Goal: Task Accomplishment & Management: Manage account settings

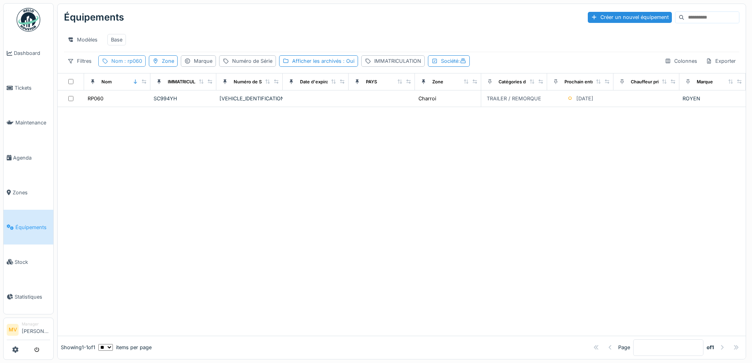
click at [135, 63] on div "Nom : rp060" at bounding box center [126, 60] width 31 height 7
click at [136, 105] on input "*****" at bounding box center [141, 105] width 79 height 17
type input "*"
type input "*****"
click at [292, 145] on div at bounding box center [402, 221] width 688 height 229
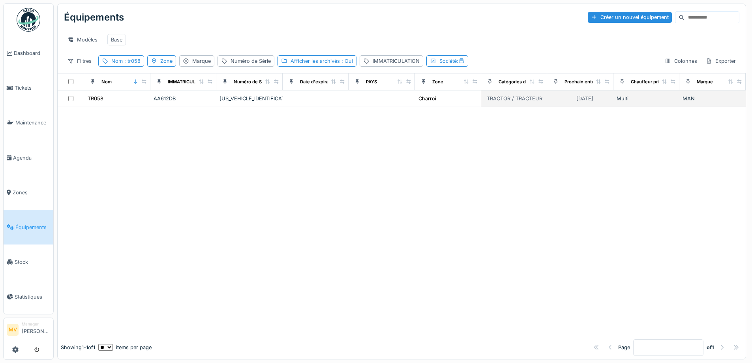
click at [255, 102] on div "WMA13KZZ6RP253839" at bounding box center [249, 98] width 60 height 7
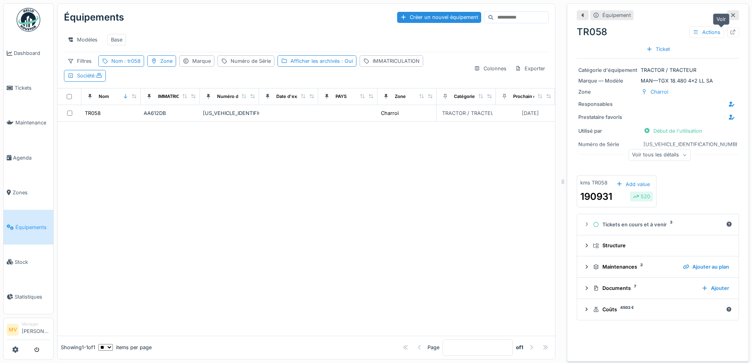
click at [731, 32] on icon at bounding box center [733, 32] width 5 height 5
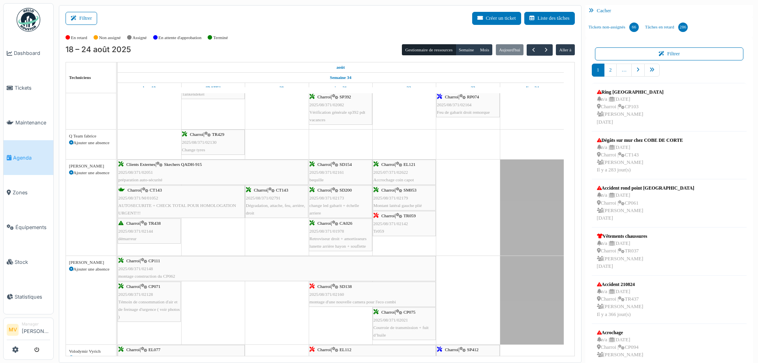
click at [411, 220] on div "Charroi | TR059 2025/08/371/02142 Tr059" at bounding box center [404, 223] width 62 height 23
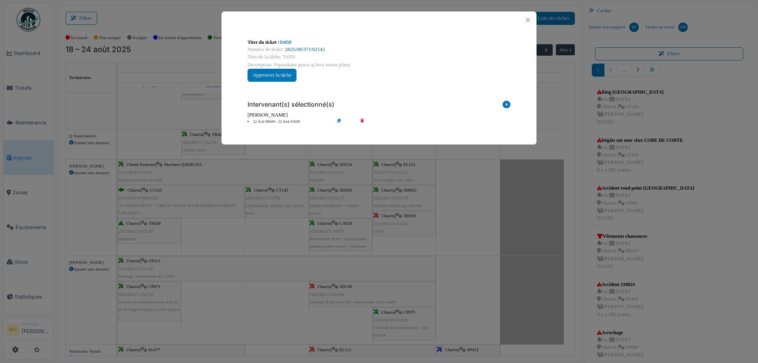
click at [319, 48] on link "2025/08/371/02142" at bounding box center [304, 50] width 39 height 6
click at [362, 120] on icon at bounding box center [367, 122] width 22 height 6
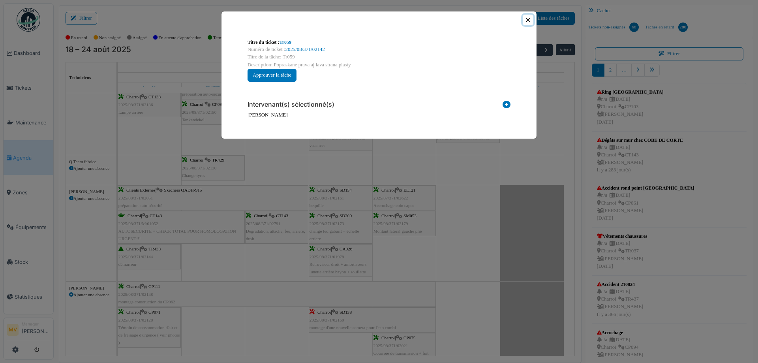
click at [526, 20] on button "Close" at bounding box center [528, 20] width 11 height 11
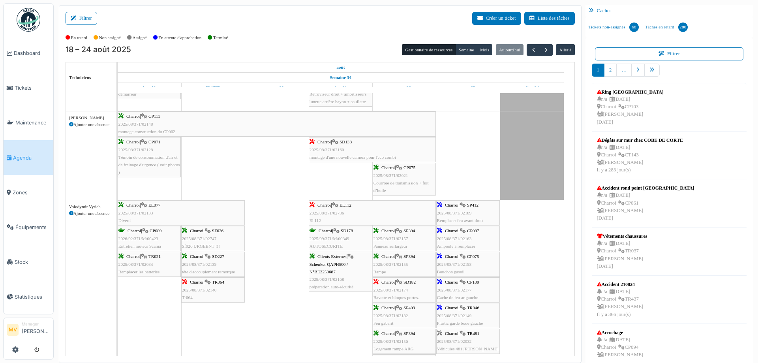
scroll to position [544, 0]
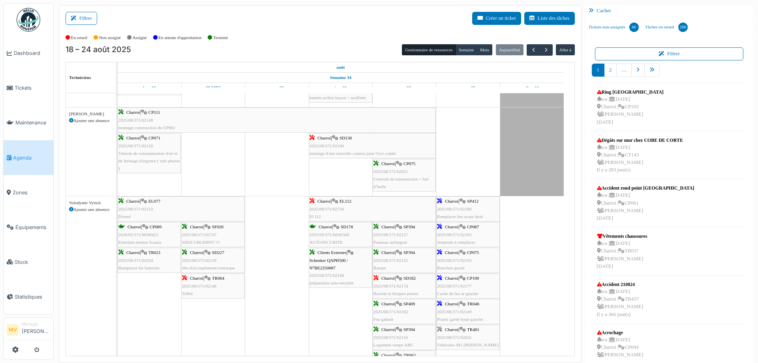
click at [360, 143] on div "Charroi | SD138 2025/08/371/02160 montage d'une nouvelle camera pour l'eco combi" at bounding box center [372, 145] width 126 height 23
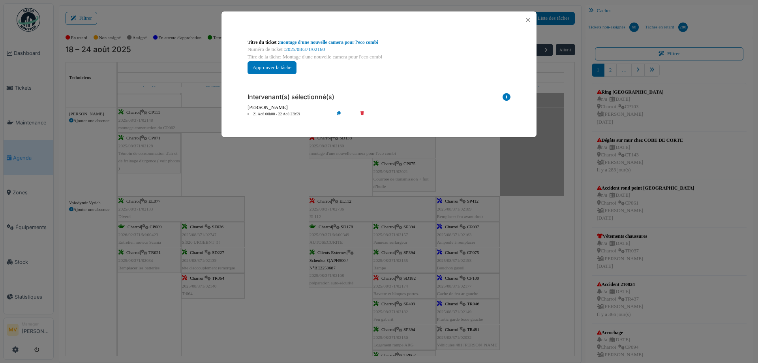
click at [362, 112] on icon at bounding box center [367, 114] width 22 height 6
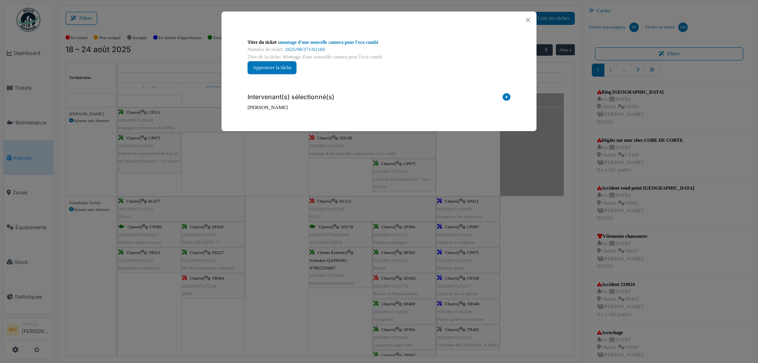
click at [505, 97] on icon at bounding box center [506, 98] width 8 height 11
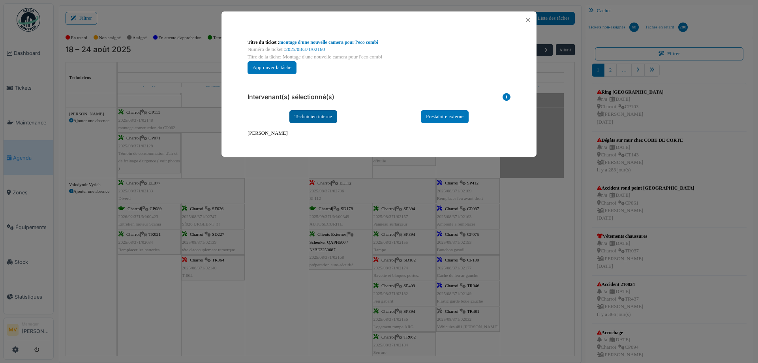
click at [310, 118] on div "Technicien interne" at bounding box center [313, 116] width 48 height 13
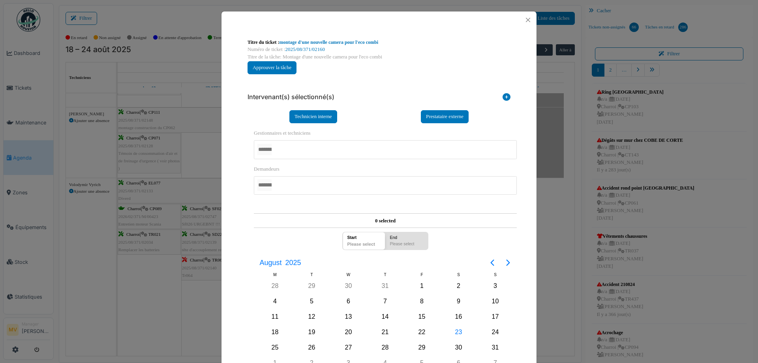
click at [328, 156] on div at bounding box center [385, 149] width 263 height 19
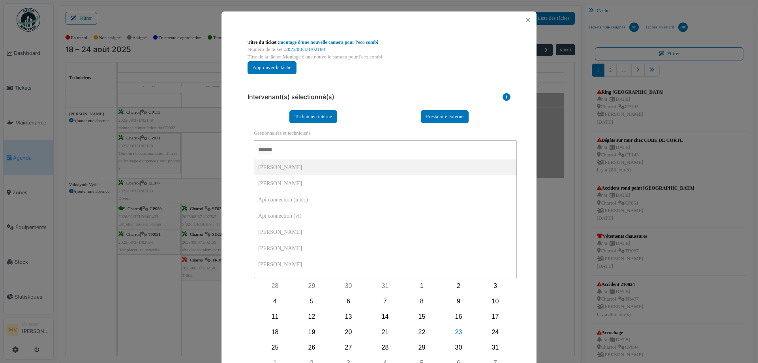
click at [328, 151] on div at bounding box center [385, 149] width 263 height 19
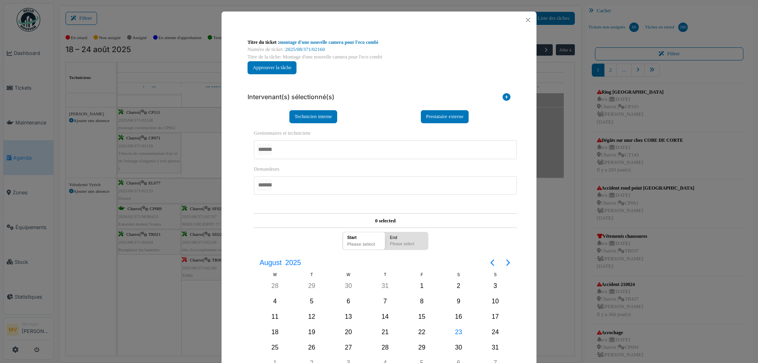
click at [216, 145] on div "**********" at bounding box center [379, 181] width 758 height 363
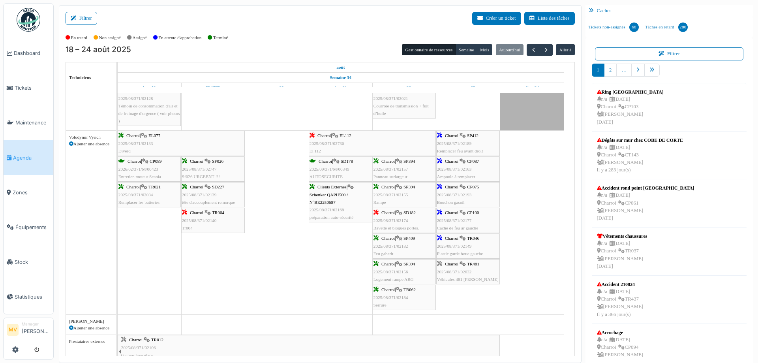
scroll to position [593, 0]
click at [407, 214] on div "Charroi | SD182 2025/08/371/02174 Bavette et bloques portes." at bounding box center [404, 218] width 62 height 23
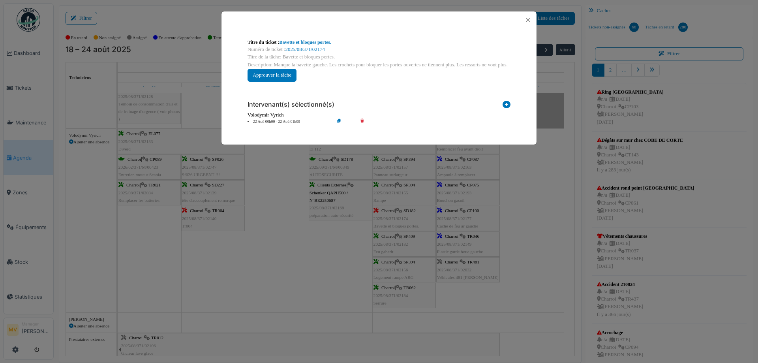
click at [361, 122] on icon at bounding box center [367, 122] width 22 height 6
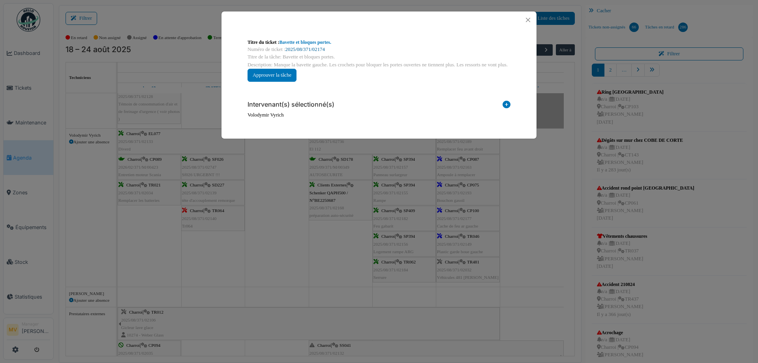
click at [311, 50] on link "2025/08/371/02174" at bounding box center [304, 50] width 39 height 6
click at [524, 16] on button "Close" at bounding box center [528, 20] width 11 height 11
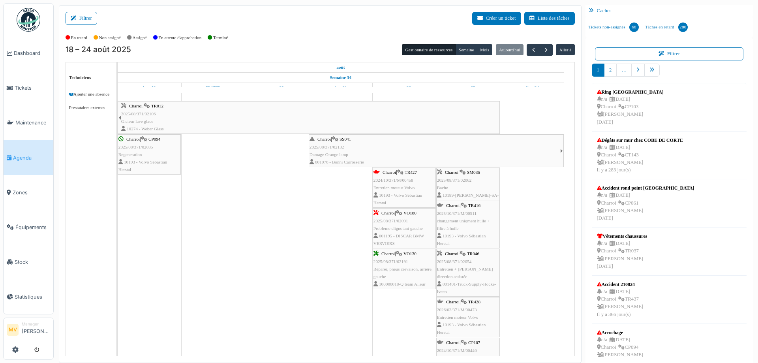
scroll to position [926, 0]
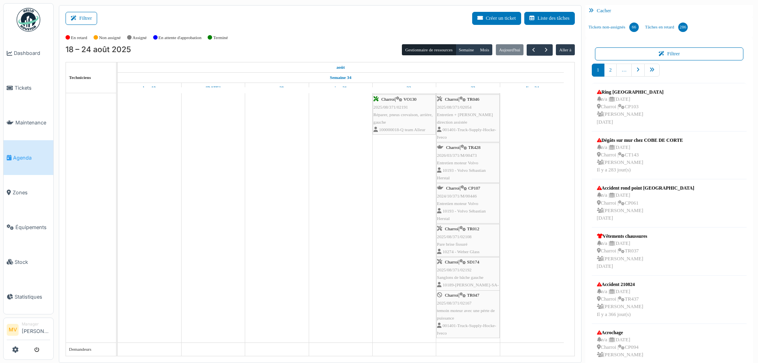
click at [472, 307] on div "Charroi | TR047 2025/08/371/02167 temoin moteur avec une pérte de puissance 001…" at bounding box center [468, 313] width 62 height 45
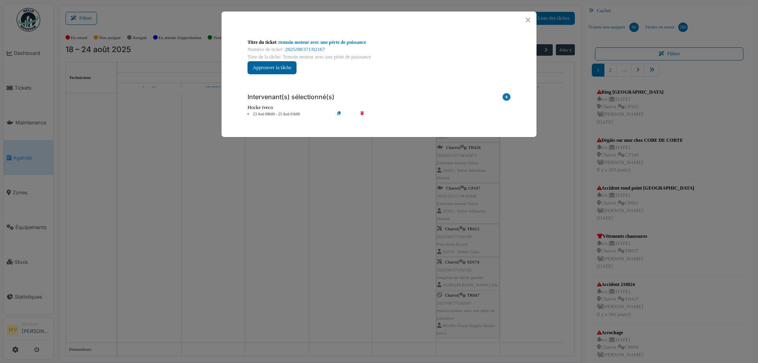
click at [290, 67] on button "Approuver la tâche" at bounding box center [271, 67] width 49 height 13
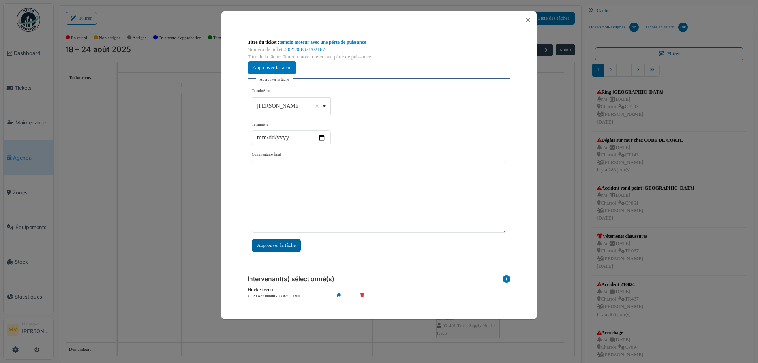
click at [282, 246] on div "Approuver la tâche" at bounding box center [276, 245] width 49 height 13
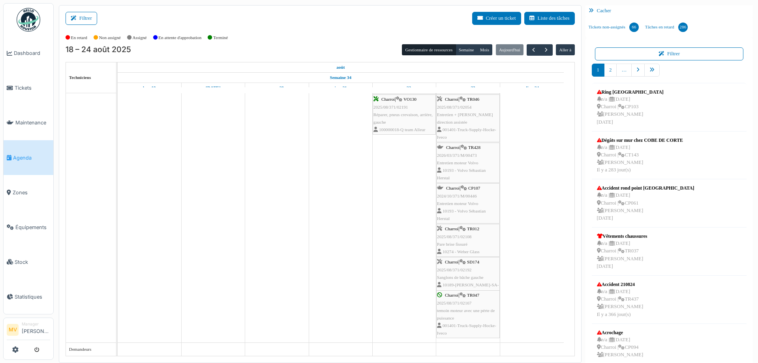
click at [474, 266] on div "Charroi | SD174 2025/08/371/02192 Sanglons de bâche gauche 10189-Schreiber-SA-b…" at bounding box center [468, 277] width 62 height 38
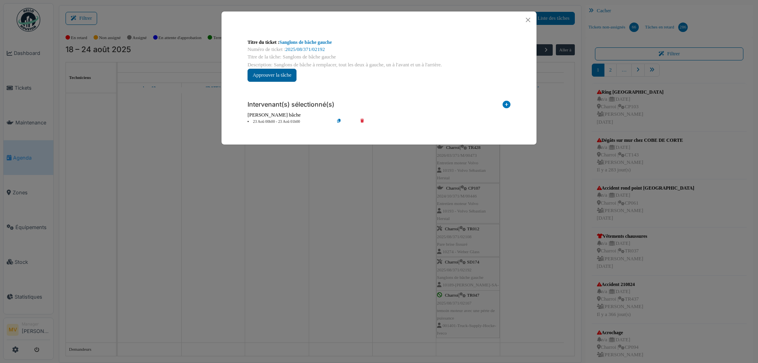
click at [281, 75] on button "Approuver la tâche" at bounding box center [271, 75] width 49 height 13
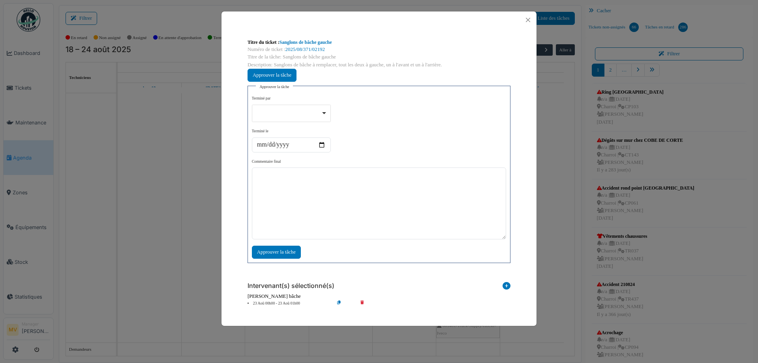
click at [324, 112] on div at bounding box center [291, 112] width 72 height 3
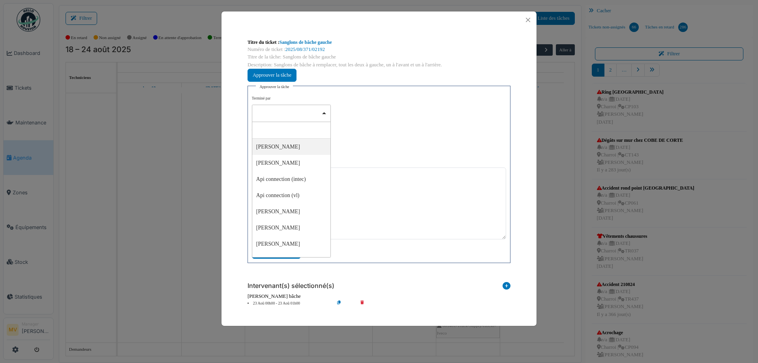
select select "****"
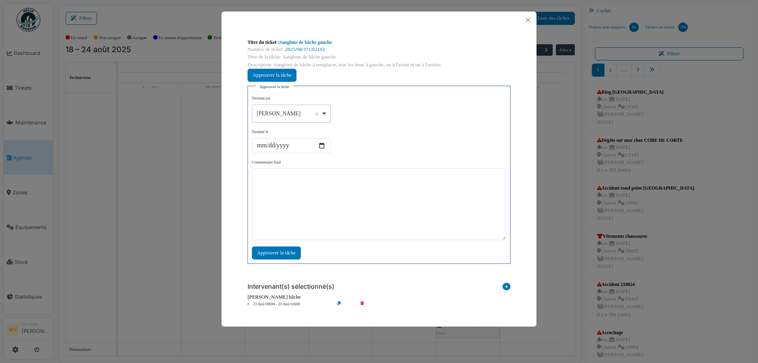
drag, startPoint x: 324, startPoint y: 153, endPoint x: 328, endPoint y: 188, distance: 35.0
select select
click at [287, 254] on div "Approuver la tâche" at bounding box center [276, 252] width 49 height 13
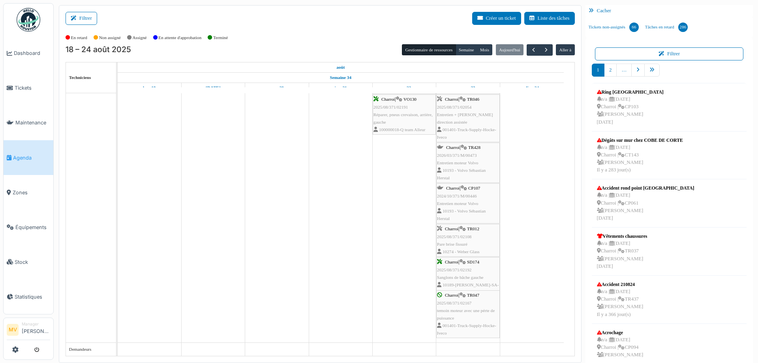
click at [465, 232] on div "Charroi | TR012 2025/08/371/02108 Pare brise fissuré 10274 - Weber Glass" at bounding box center [468, 240] width 62 height 30
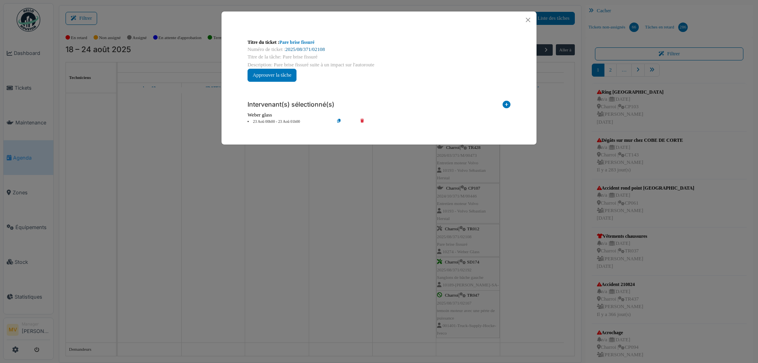
click at [290, 49] on link "2025/08/371/02108" at bounding box center [304, 50] width 39 height 6
click at [527, 20] on button "Close" at bounding box center [528, 20] width 11 height 11
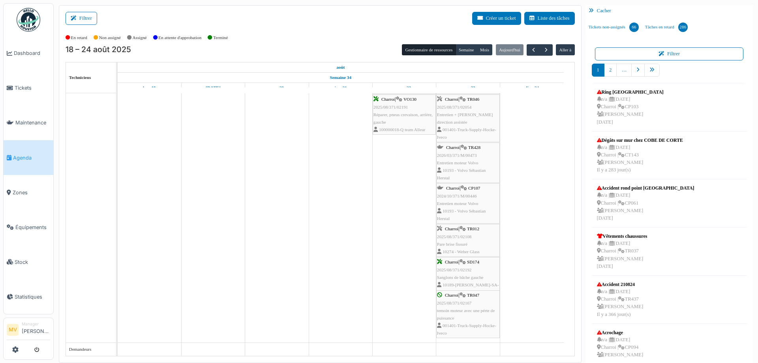
click at [456, 202] on span "Entretien moteur Volvo" at bounding box center [457, 203] width 41 height 5
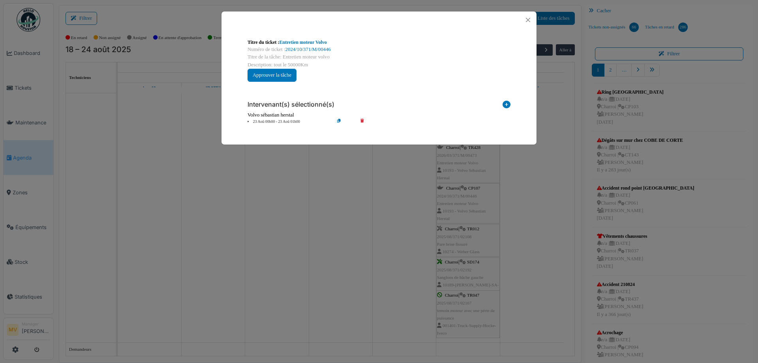
drag, startPoint x: 341, startPoint y: 83, endPoint x: 323, endPoint y: 57, distance: 31.5
click at [341, 82] on div "**********" at bounding box center [379, 60] width 276 height 56
click at [277, 74] on button "Approuver la tâche" at bounding box center [271, 75] width 49 height 13
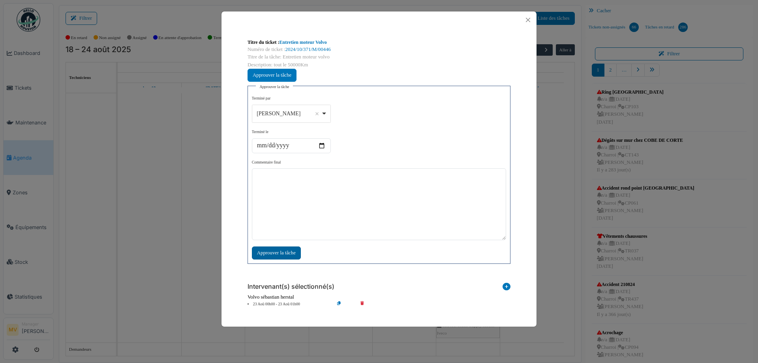
click at [272, 252] on div "Approuver la tâche" at bounding box center [276, 252] width 49 height 13
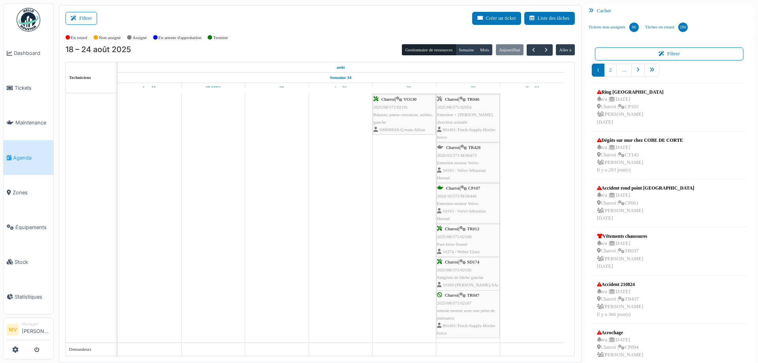
drag, startPoint x: 437, startPoint y: 198, endPoint x: 449, endPoint y: 150, distance: 49.6
click at [452, 152] on div "Charroi | TR428 2026/03/371/M/00473 Entretien moteur Volvo 10193 - Volvo Sébast…" at bounding box center [468, 163] width 62 height 38
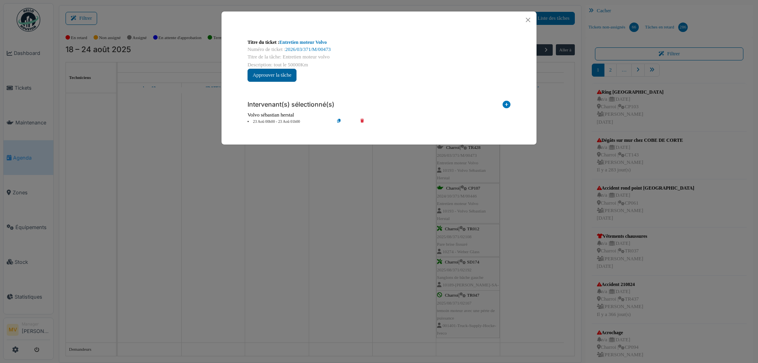
click at [277, 78] on button "Approuver la tâche" at bounding box center [271, 75] width 49 height 13
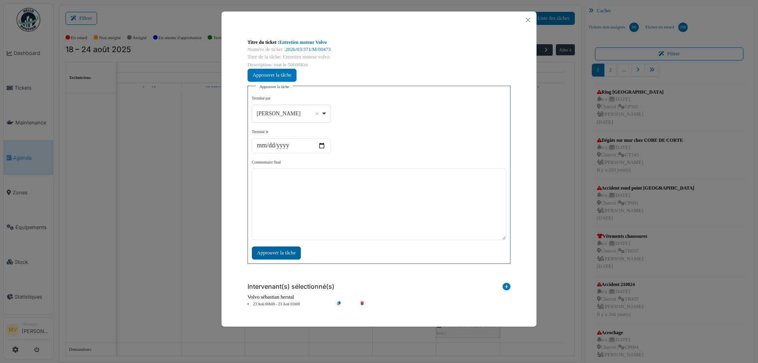
click at [294, 254] on div "Approuver la tâche" at bounding box center [276, 252] width 49 height 13
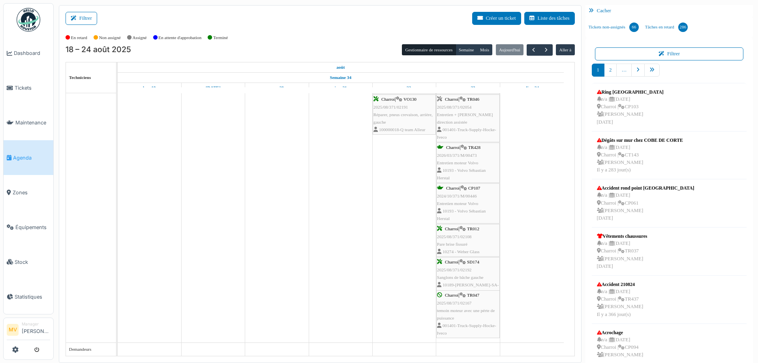
click at [468, 124] on div "Charroi | TR046 2025/08/371/02054 Entretien + Niveau direction assistée 001401-…" at bounding box center [468, 118] width 62 height 45
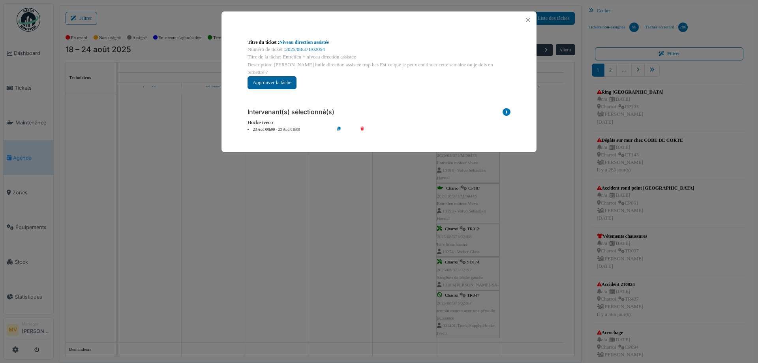
click at [290, 81] on button "Approuver la tâche" at bounding box center [271, 82] width 49 height 13
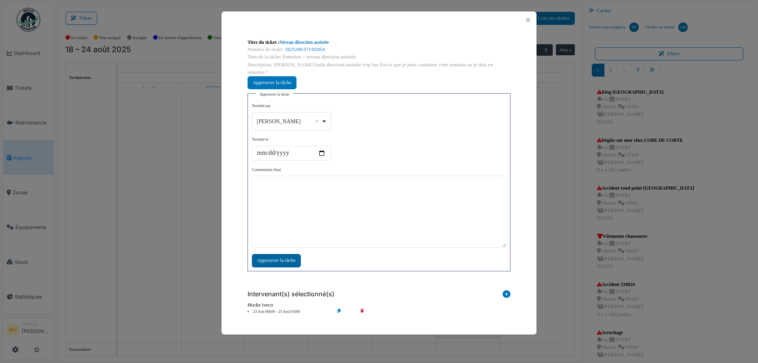
click at [283, 254] on div "Approuver la tâche" at bounding box center [276, 260] width 49 height 13
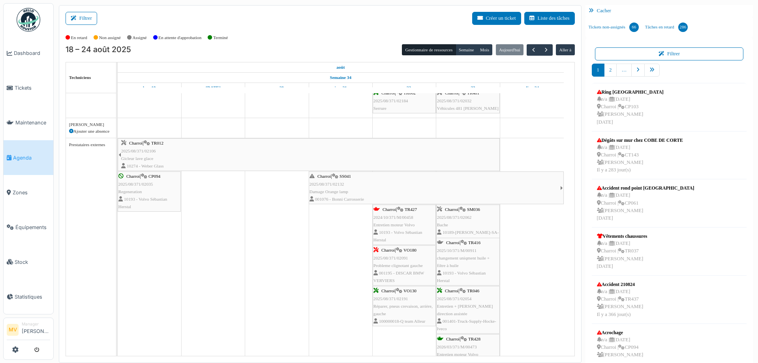
scroll to position [746, 0]
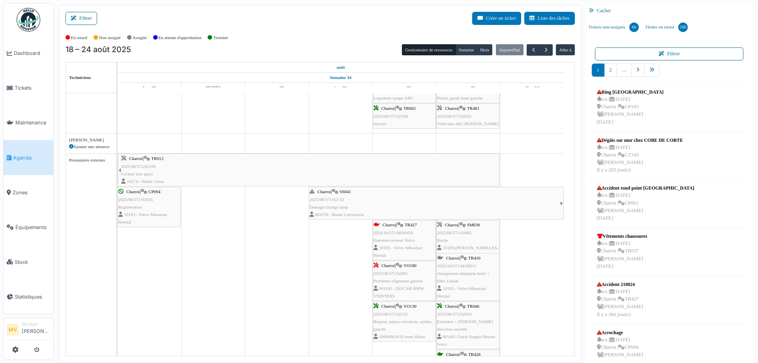
click at [398, 269] on div "Charroi | VO180 2025/08/371/02091 Probleme clignotant gauche 001195 - DISCAR BM…" at bounding box center [404, 281] width 62 height 38
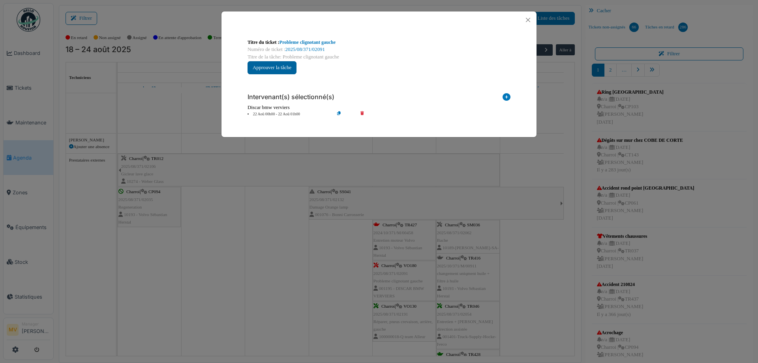
click at [288, 67] on button "Approuver la tâche" at bounding box center [271, 67] width 49 height 13
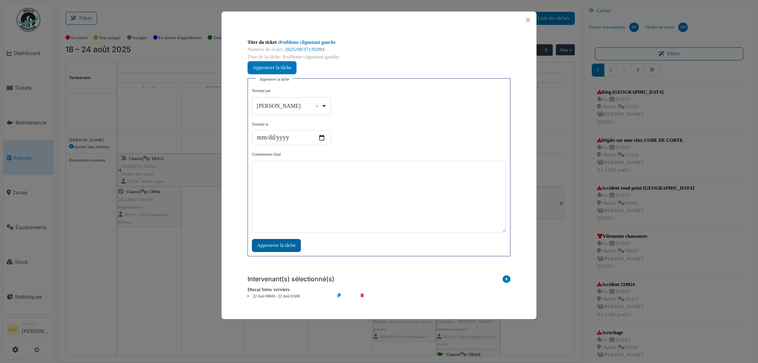
click at [280, 241] on div "Approuver la tâche" at bounding box center [276, 245] width 49 height 13
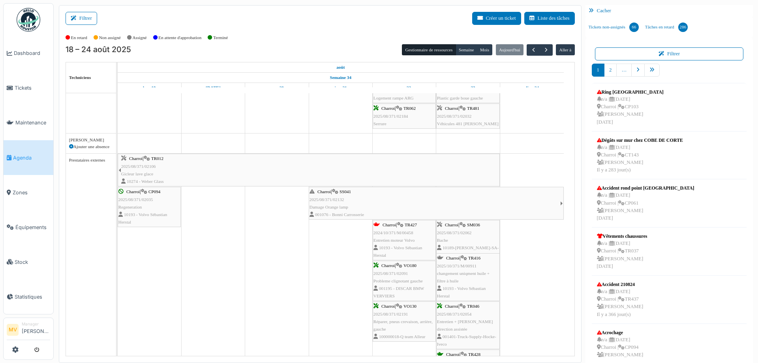
click at [400, 238] on span "Entretien moteur Volvo" at bounding box center [393, 240] width 41 height 5
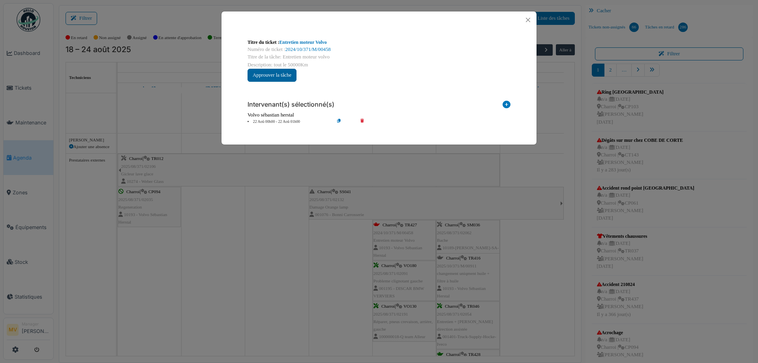
click at [282, 71] on button "Approuver la tâche" at bounding box center [271, 75] width 49 height 13
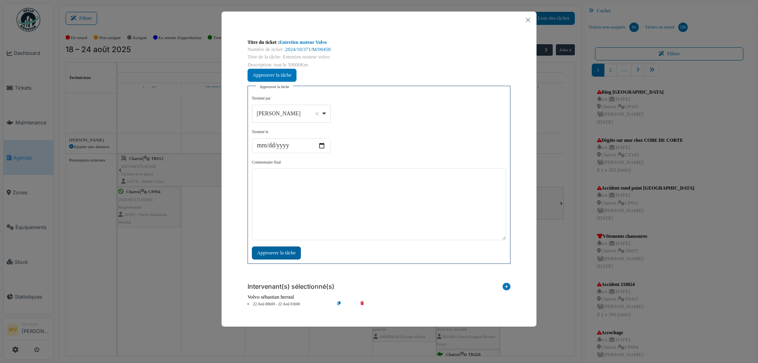
drag, startPoint x: 291, startPoint y: 251, endPoint x: 298, endPoint y: 251, distance: 7.5
click at [294, 251] on div "Approuver la tâche" at bounding box center [276, 252] width 49 height 13
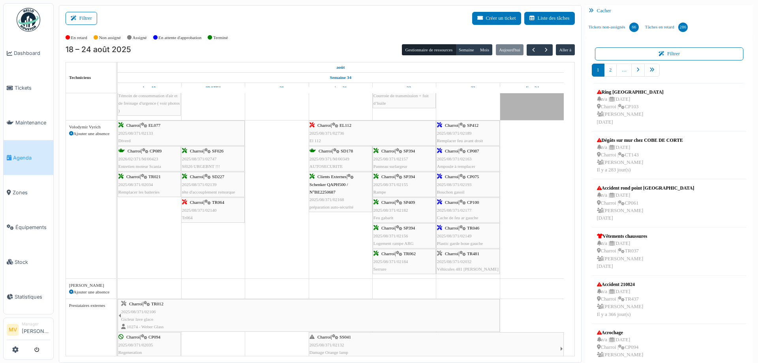
scroll to position [578, 0]
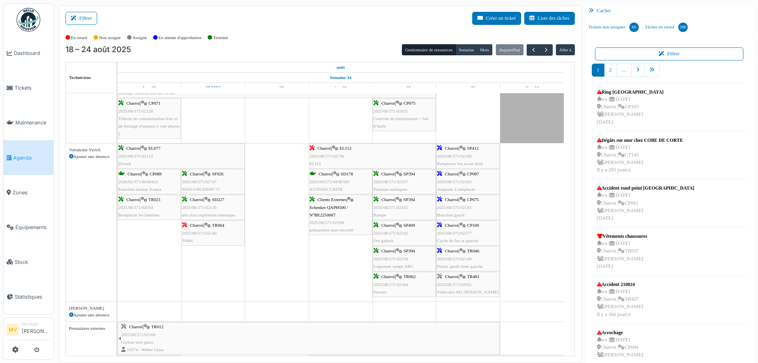
click at [464, 285] on span "2025/08/371/02032" at bounding box center [454, 284] width 35 height 5
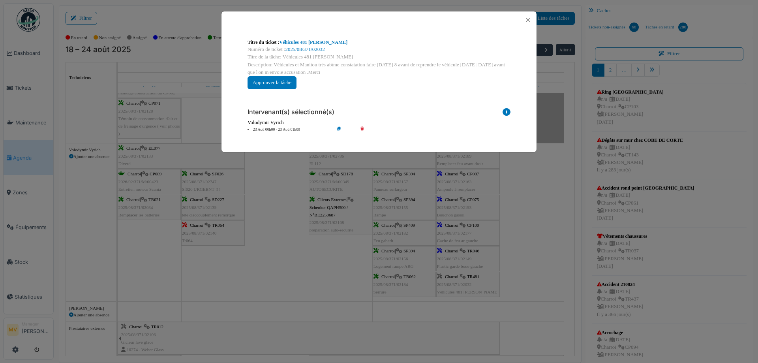
click at [364, 127] on icon at bounding box center [367, 130] width 22 height 6
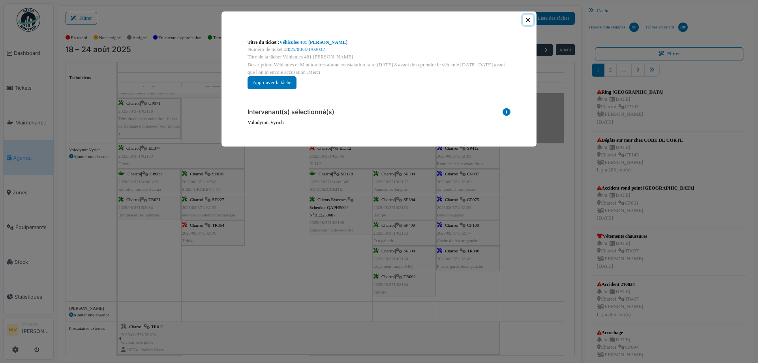
click at [527, 20] on button "Close" at bounding box center [528, 20] width 11 height 11
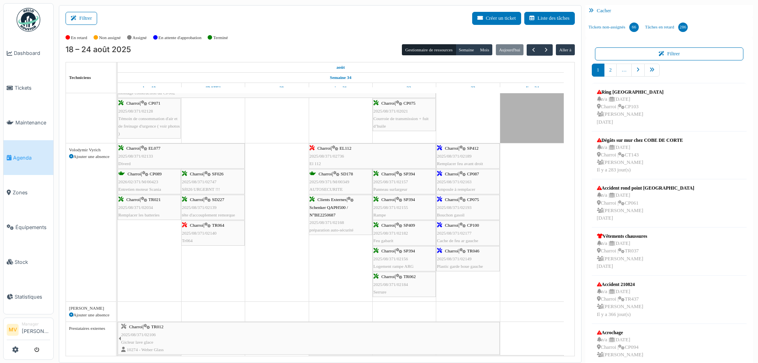
click at [352, 165] on div "Charroi | EL112 2025/08/371/02736 El 112" at bounding box center [372, 155] width 126 height 23
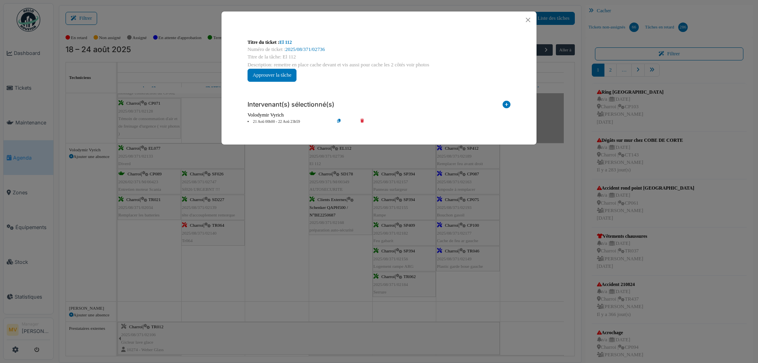
click at [360, 123] on icon at bounding box center [367, 122] width 22 height 6
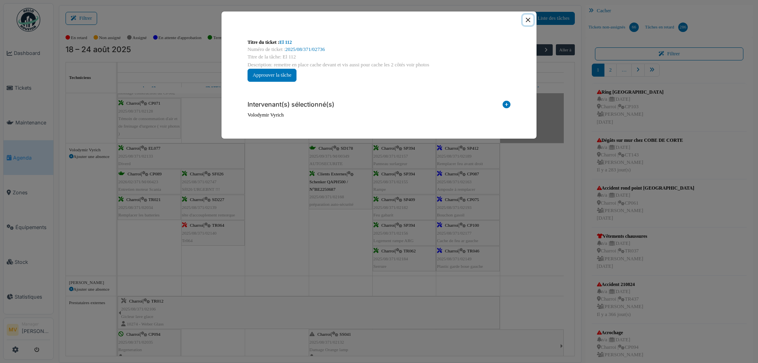
click at [529, 18] on button "Close" at bounding box center [528, 20] width 11 height 11
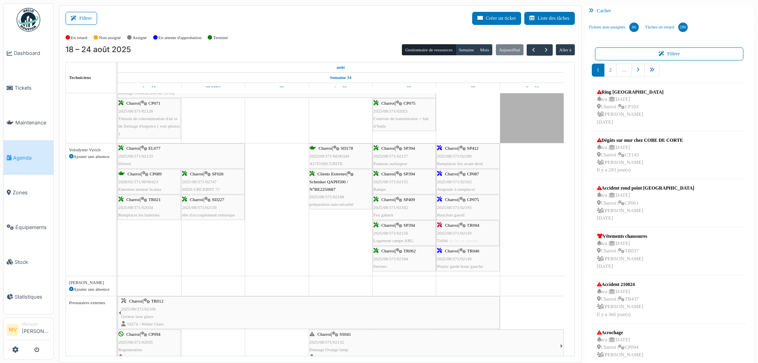
drag, startPoint x: 205, startPoint y: 229, endPoint x: 374, endPoint y: 234, distance: 169.0
click at [118, 234] on div "Charroi | EL077 2025/08/371/02133 Diverd Charroi | SD178 2025/09/371/M/00349 AU…" at bounding box center [118, 209] width 0 height 132
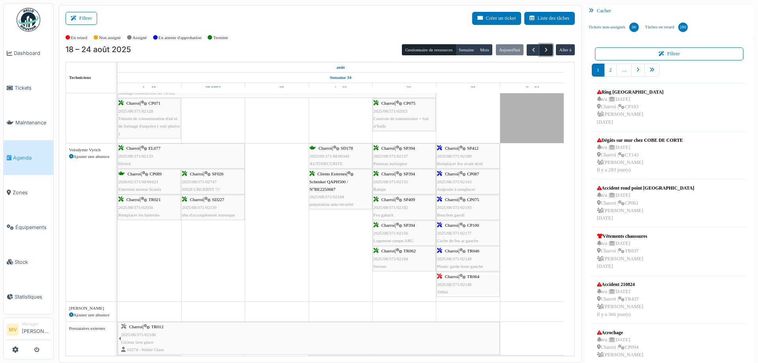
click at [542, 46] on button "button" at bounding box center [546, 49] width 13 height 11
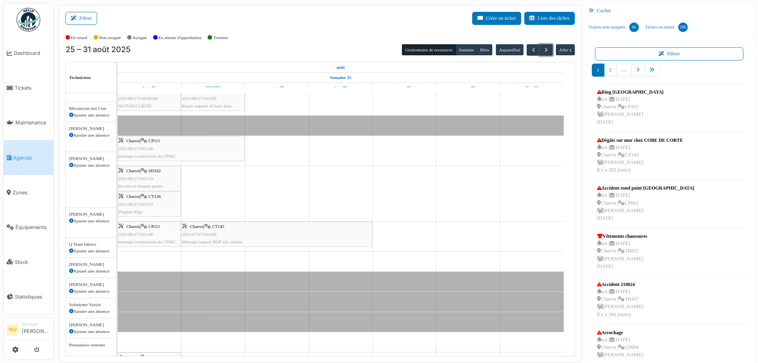
scroll to position [69, 0]
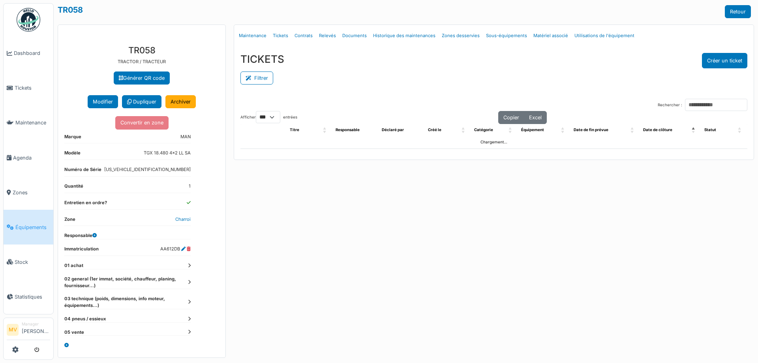
select select "***"
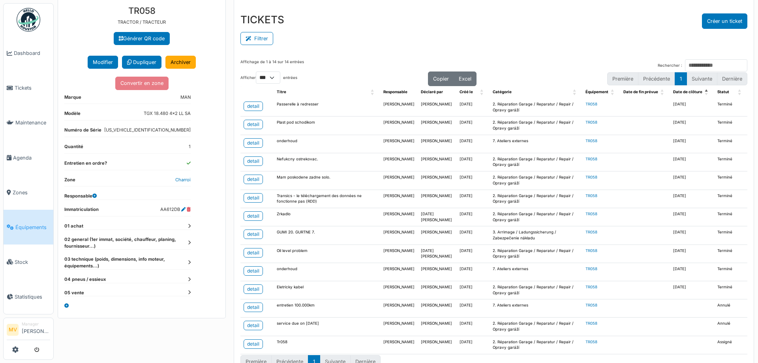
scroll to position [57, 0]
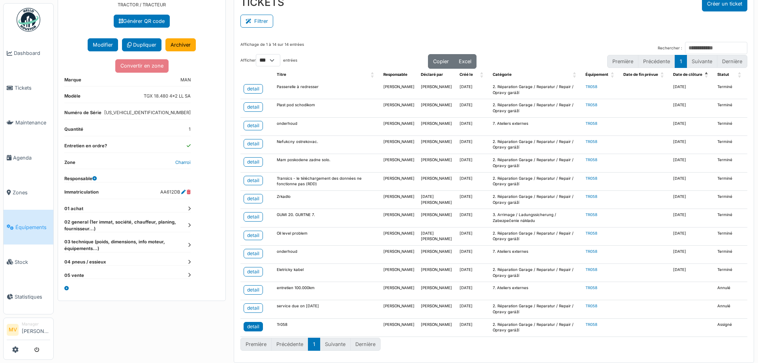
click at [251, 326] on div "detail" at bounding box center [253, 326] width 12 height 7
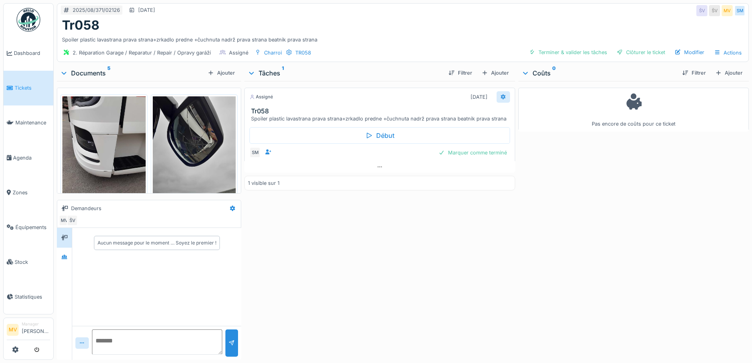
click at [500, 94] on div at bounding box center [503, 96] width 6 height 7
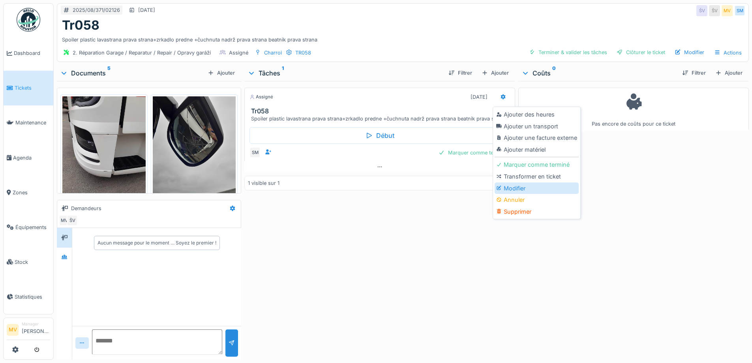
click at [520, 190] on div "Modifier" at bounding box center [537, 188] width 84 height 12
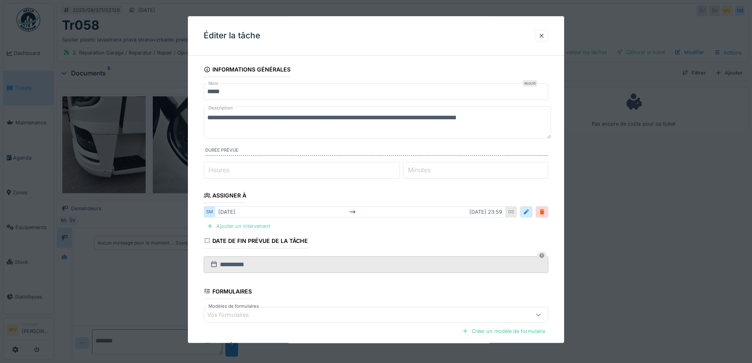
click at [236, 229] on div "Ajouter un intervenant" at bounding box center [238, 226] width 69 height 11
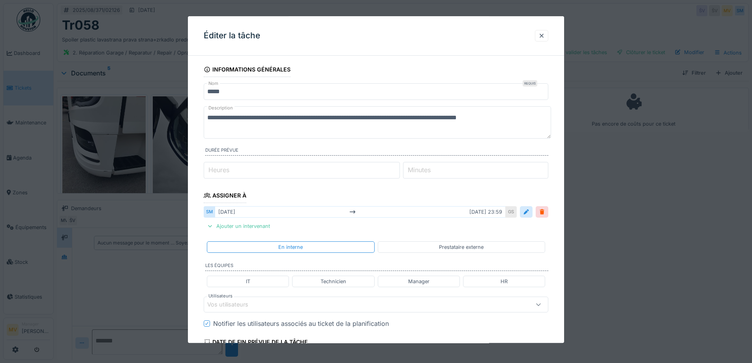
click at [265, 303] on div "Vos utilisateurs" at bounding box center [355, 304] width 297 height 9
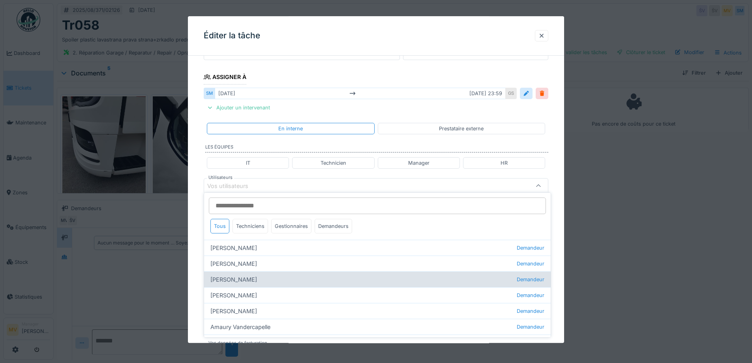
scroll to position [125, 0]
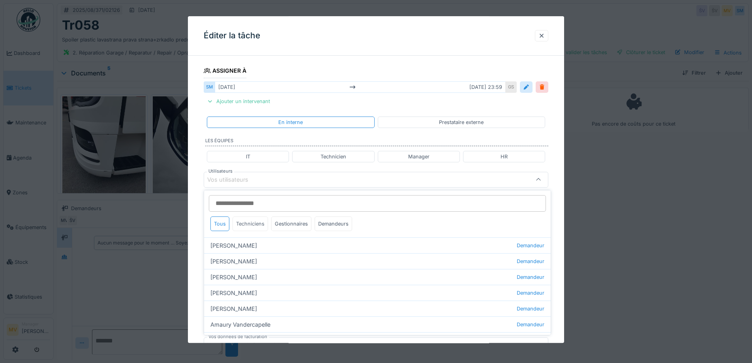
click at [254, 223] on div "Techniciens" at bounding box center [250, 223] width 36 height 15
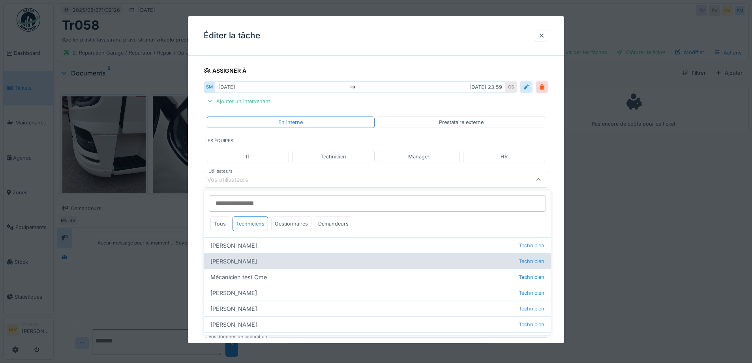
click at [248, 261] on div "Jan Maro Technicien" at bounding box center [377, 261] width 347 height 16
type input "****"
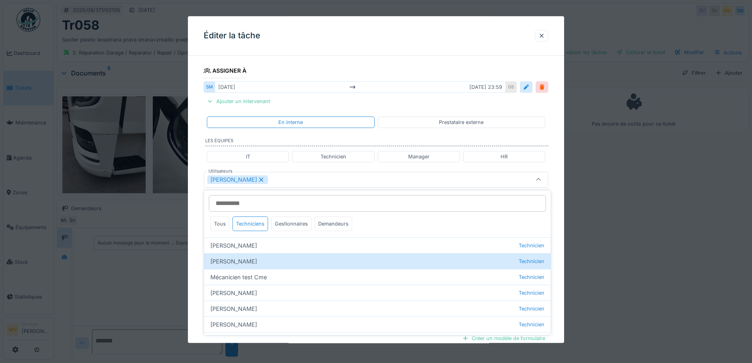
click at [293, 184] on div "[PERSON_NAME]" at bounding box center [355, 179] width 297 height 9
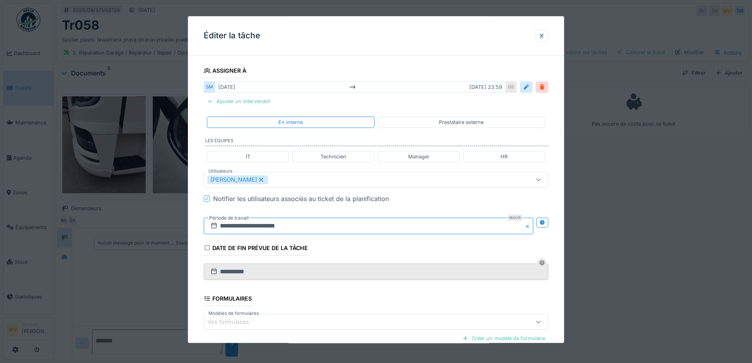
click at [311, 223] on input "**********" at bounding box center [369, 225] width 330 height 17
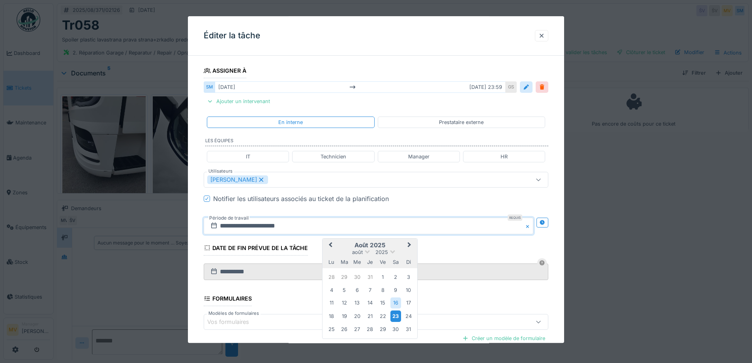
click at [394, 314] on div "23" at bounding box center [395, 315] width 11 height 11
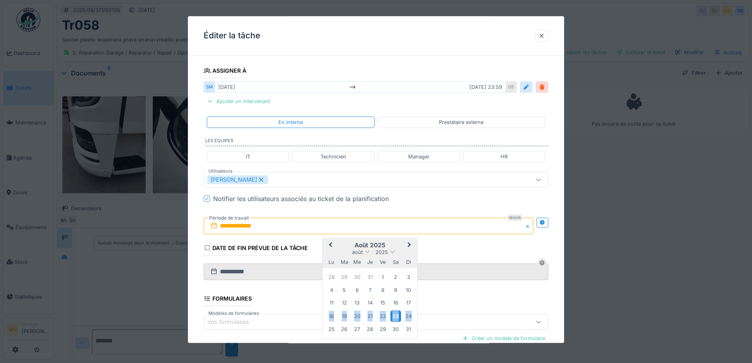
click at [394, 314] on div "23" at bounding box center [395, 315] width 11 height 11
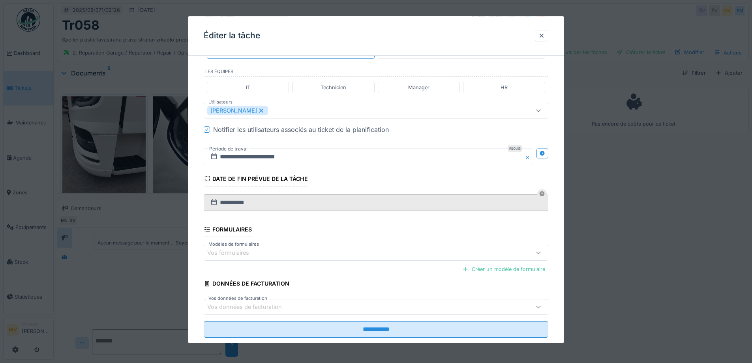
scroll to position [211, 0]
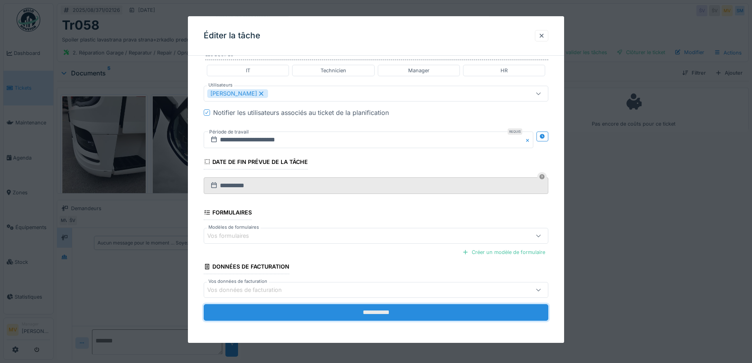
click at [410, 309] on input "**********" at bounding box center [376, 312] width 345 height 17
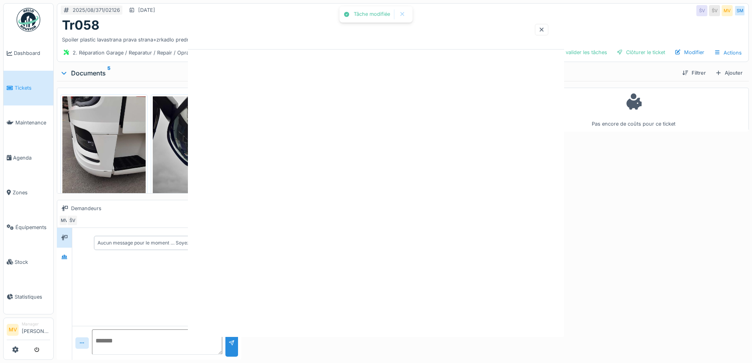
scroll to position [0, 0]
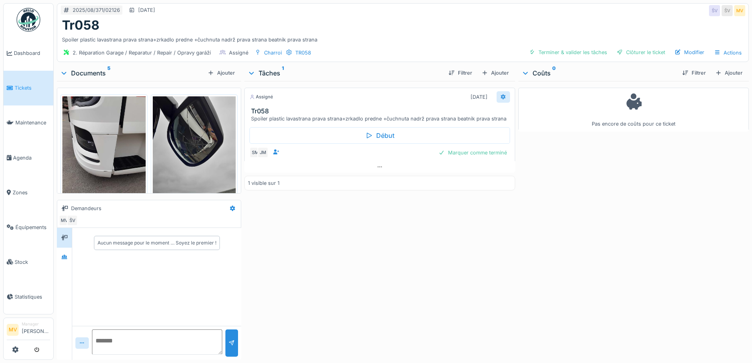
click at [500, 95] on icon at bounding box center [502, 97] width 5 height 6
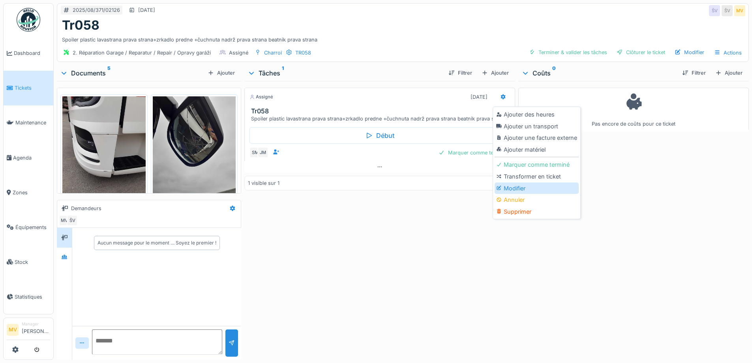
click at [524, 192] on div "Modifier" at bounding box center [537, 188] width 84 height 12
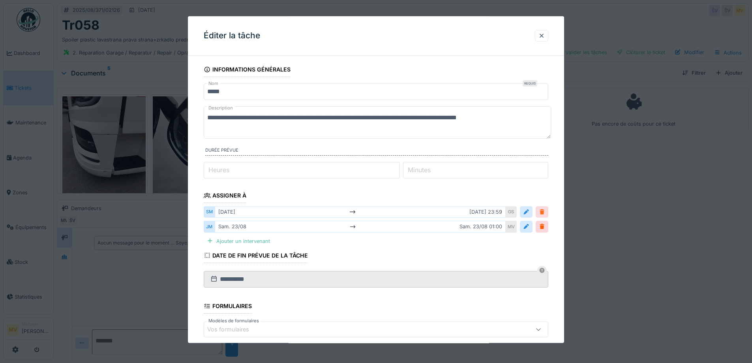
click at [545, 210] on div at bounding box center [542, 211] width 6 height 7
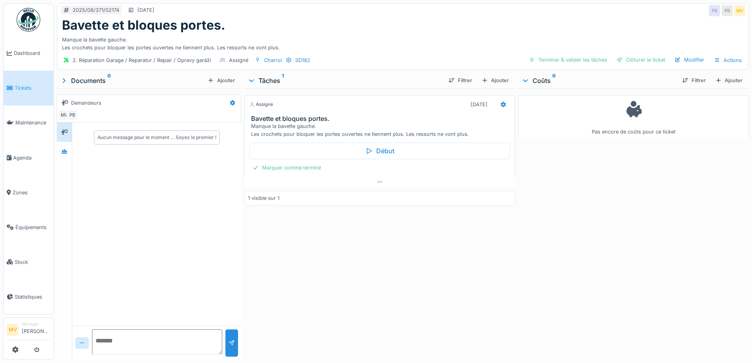
click at [492, 104] on div "[DATE]" at bounding box center [489, 104] width 42 height 11
click at [501, 103] on icon at bounding box center [502, 104] width 5 height 6
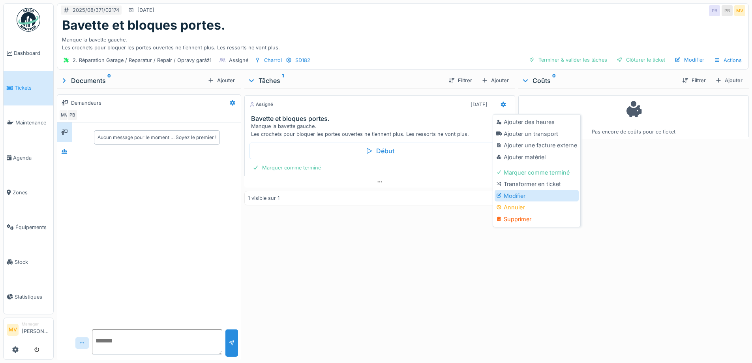
click at [512, 198] on div "Modifier" at bounding box center [537, 196] width 84 height 12
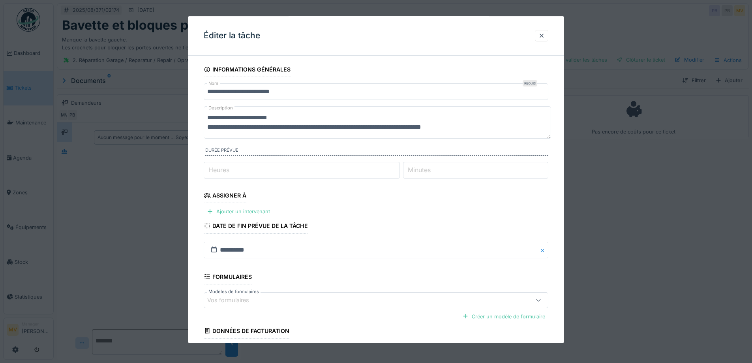
click at [261, 204] on fieldset "**********" at bounding box center [376, 226] width 345 height 329
drag, startPoint x: 266, startPoint y: 209, endPoint x: 298, endPoint y: 199, distance: 33.2
click at [267, 209] on div "Ajouter un intervenant" at bounding box center [238, 211] width 69 height 11
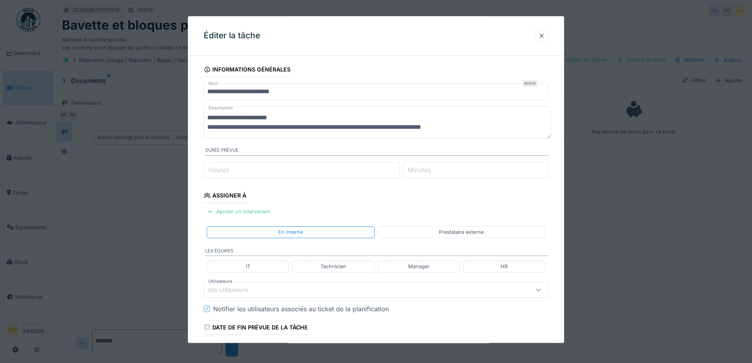
click at [301, 285] on div "Vos utilisateurs" at bounding box center [355, 289] width 297 height 9
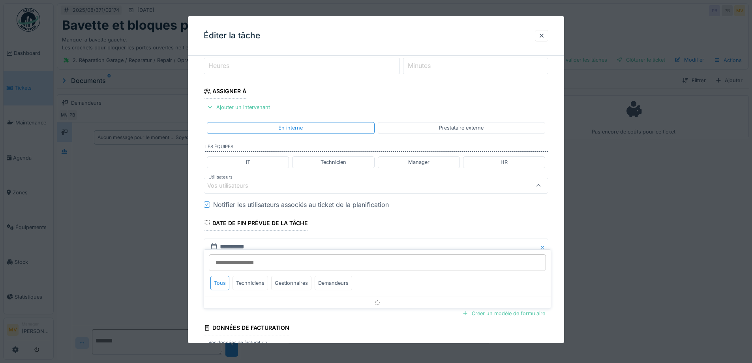
scroll to position [110, 0]
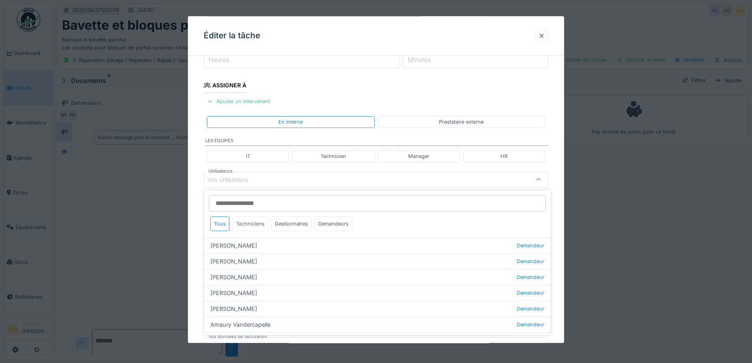
click at [247, 225] on div "Techniciens" at bounding box center [250, 223] width 36 height 15
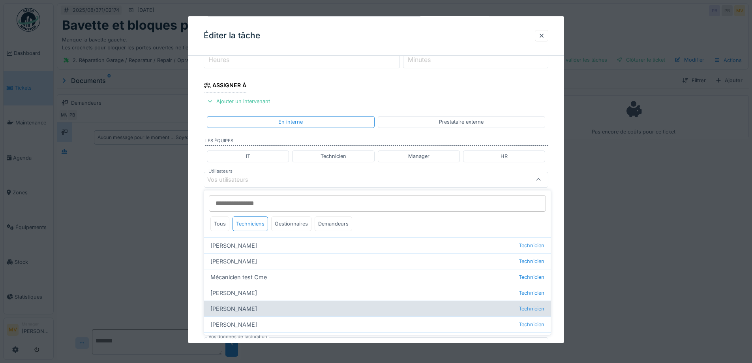
click at [255, 309] on div "[PERSON_NAME] Technicien" at bounding box center [377, 308] width 347 height 16
type input "*****"
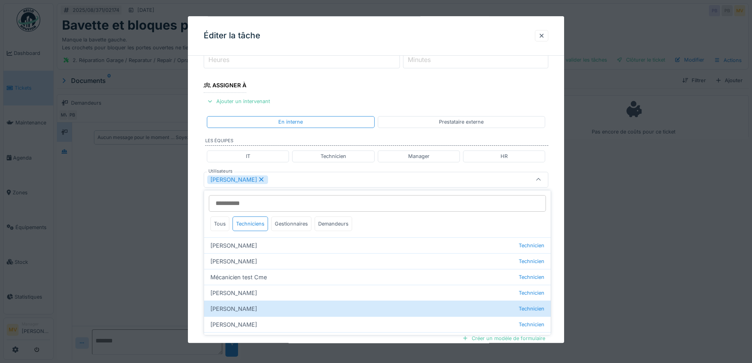
click at [297, 178] on div "[PERSON_NAME]" at bounding box center [355, 179] width 297 height 9
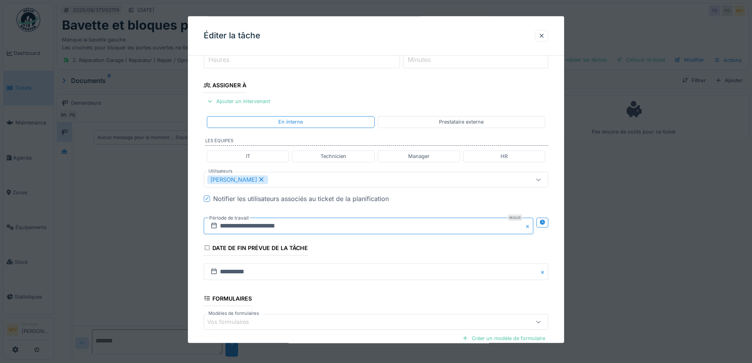
click at [324, 223] on input "**********" at bounding box center [369, 225] width 330 height 17
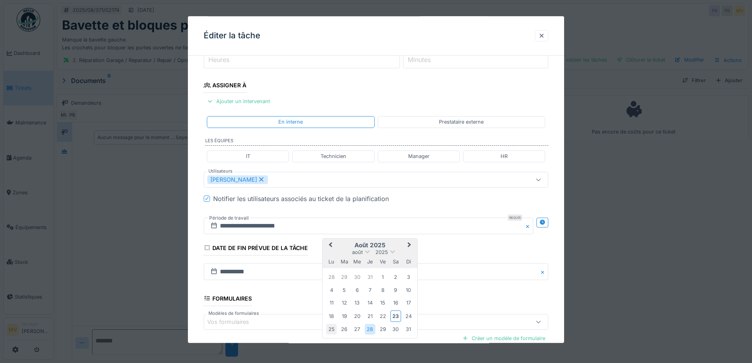
click at [331, 328] on div "25" at bounding box center [331, 329] width 11 height 11
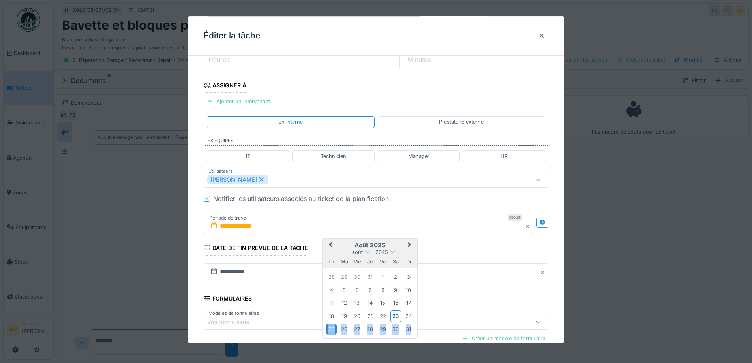
click at [331, 328] on div "25" at bounding box center [331, 329] width 11 height 11
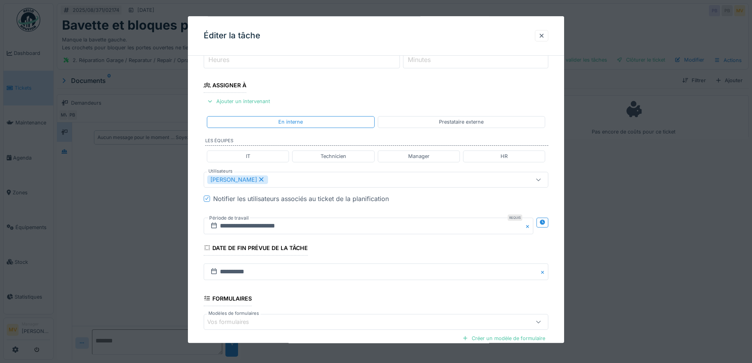
scroll to position [196, 0]
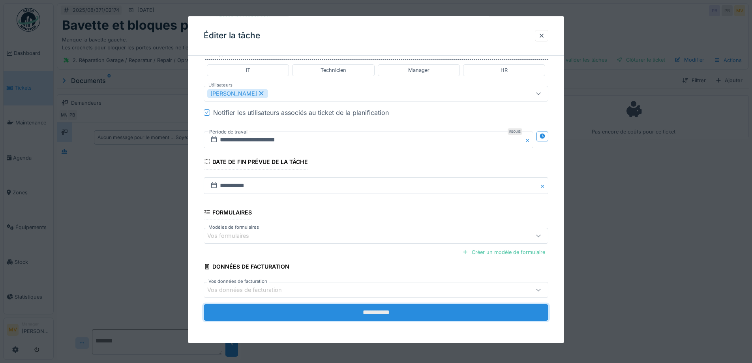
click at [407, 316] on input "**********" at bounding box center [376, 312] width 345 height 17
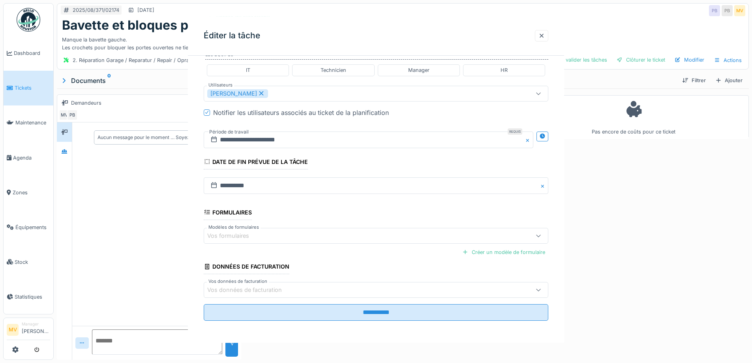
scroll to position [0, 0]
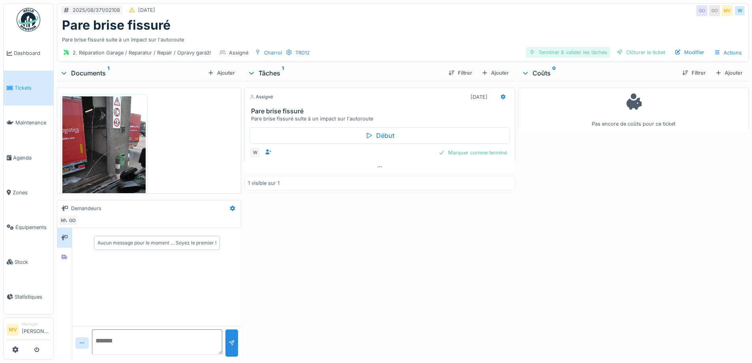
click at [595, 51] on div "Terminer & valider les tâches" at bounding box center [568, 52] width 84 height 11
